Goal: Task Accomplishment & Management: Use online tool/utility

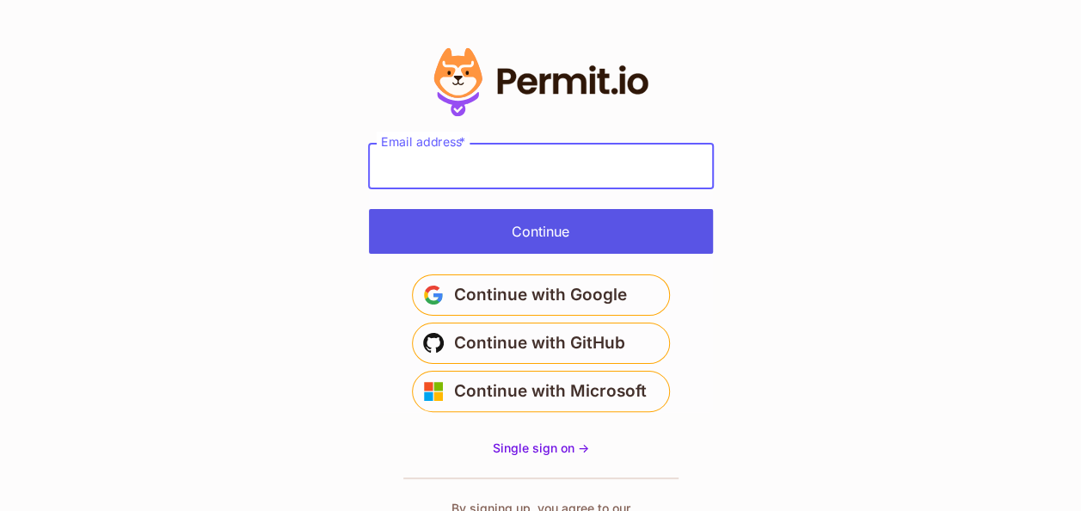
type input "**********"
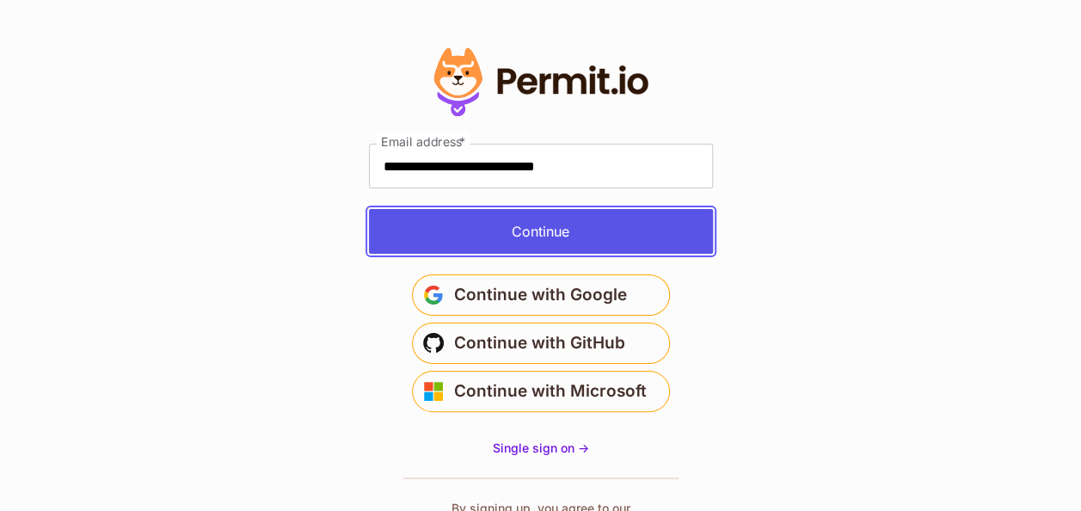
click at [576, 237] on button "Continue" at bounding box center [541, 231] width 344 height 45
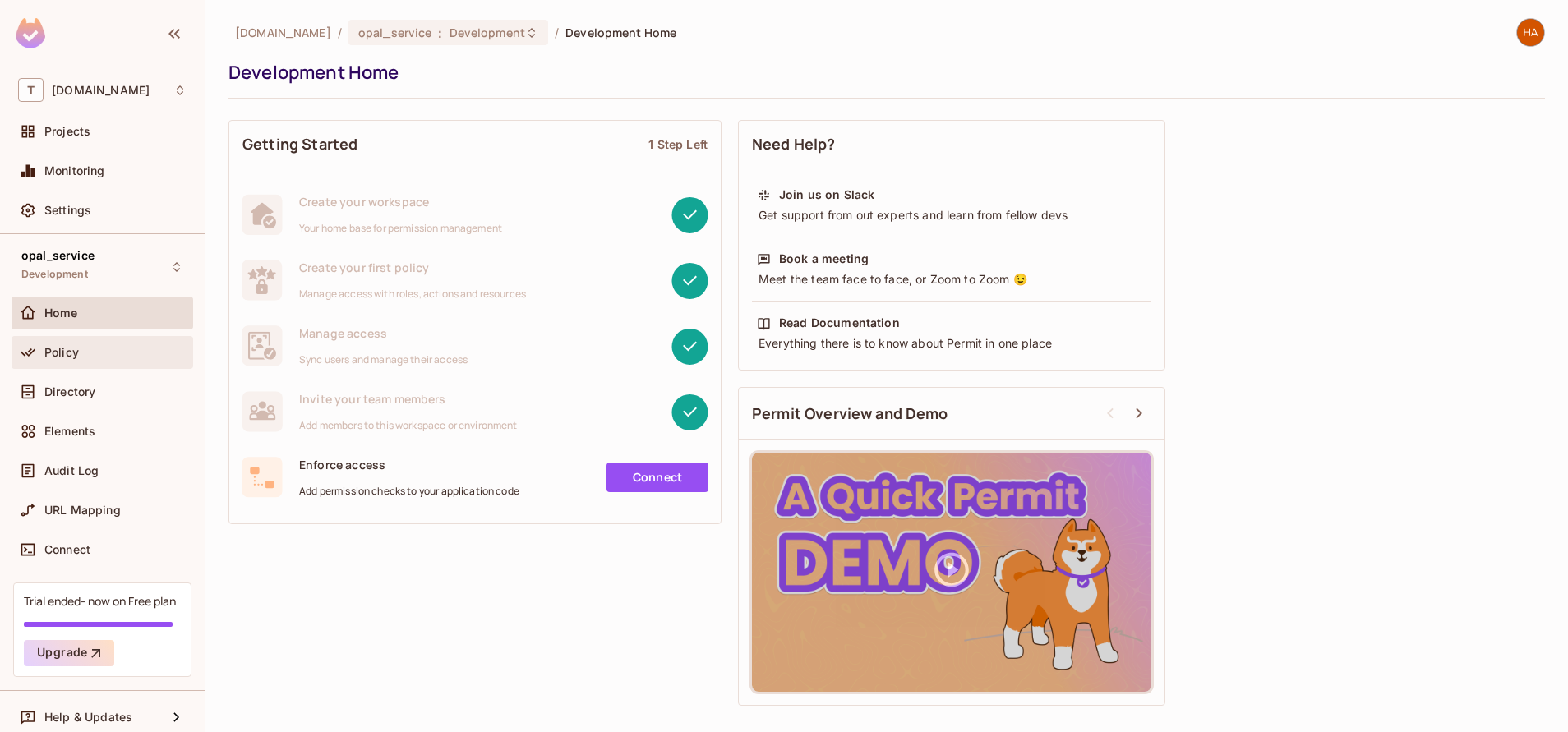
click at [93, 355] on div "Policy" at bounding box center [115, 353] width 142 height 13
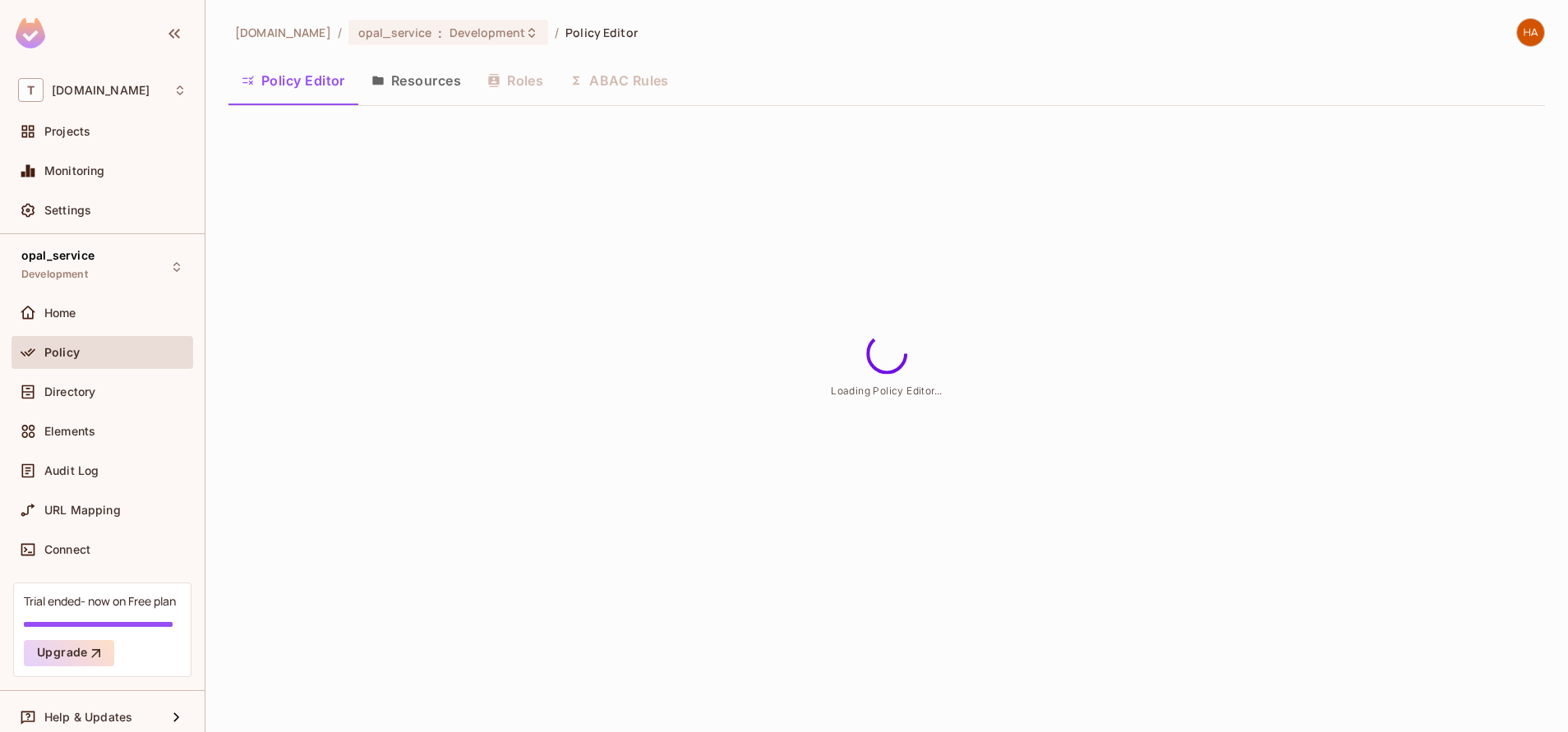
click at [444, 100] on button "Resources" at bounding box center [416, 80] width 116 height 41
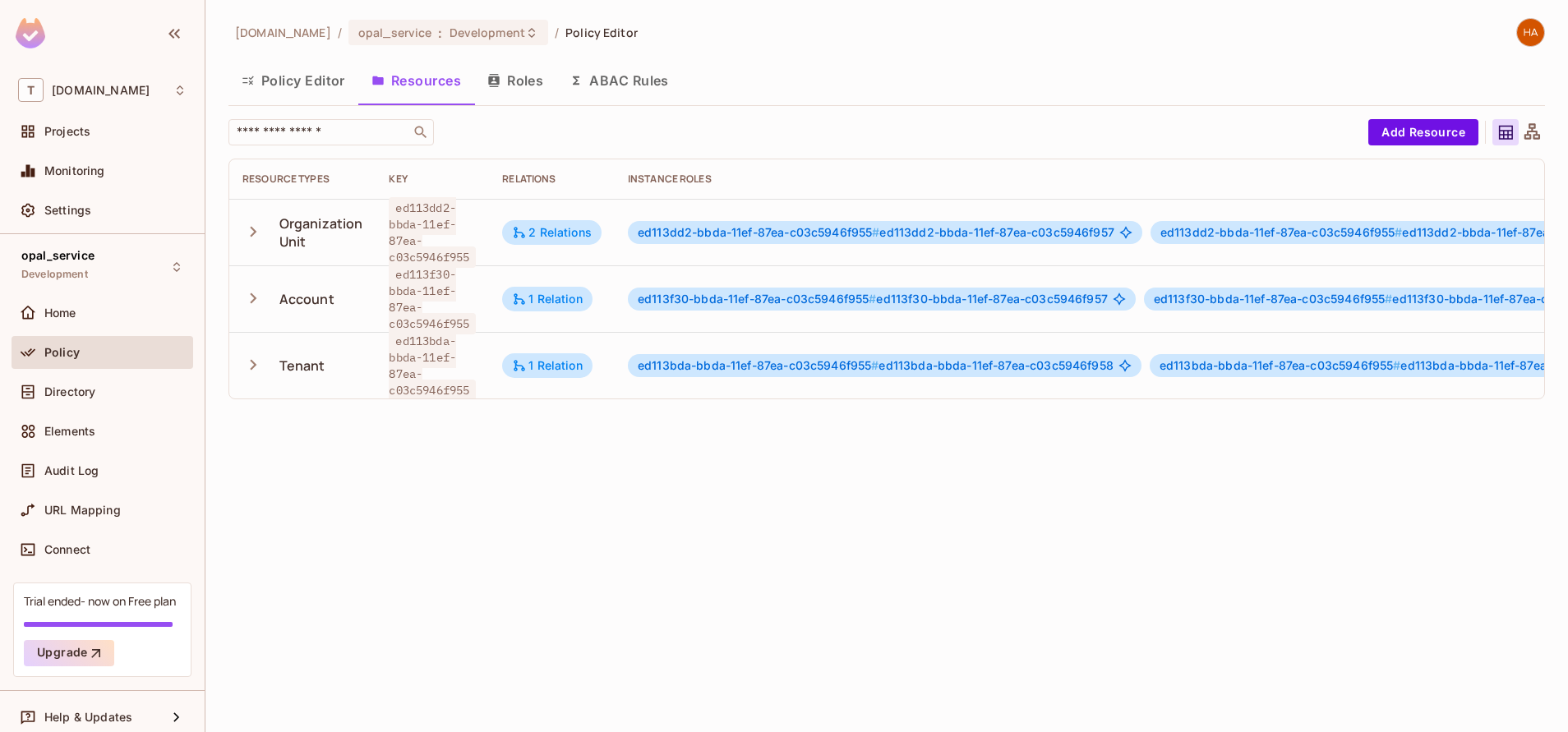
click at [298, 82] on button "Policy Editor" at bounding box center [293, 80] width 130 height 41
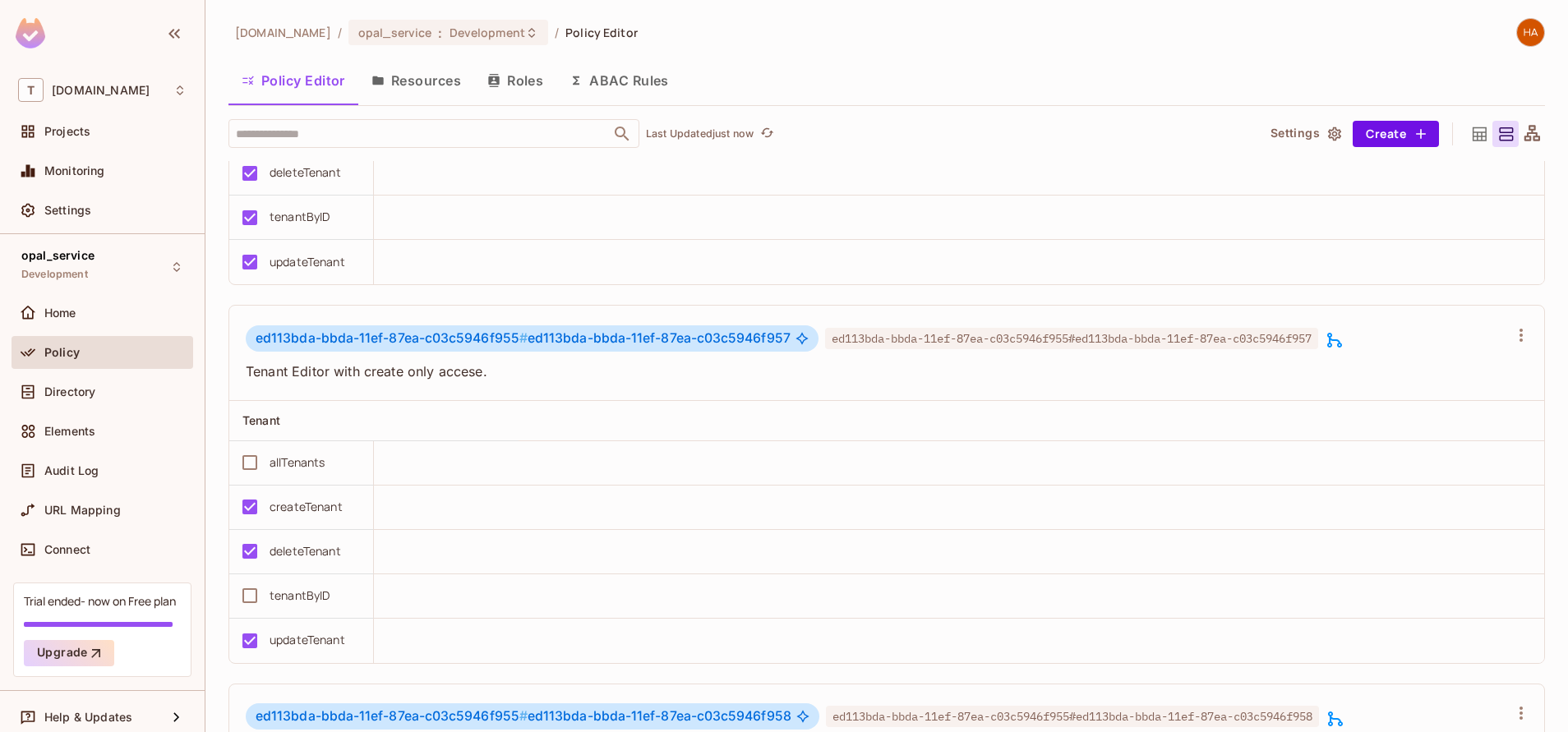
scroll to position [3877, 0]
